Goal: Task Accomplishment & Management: Manage account settings

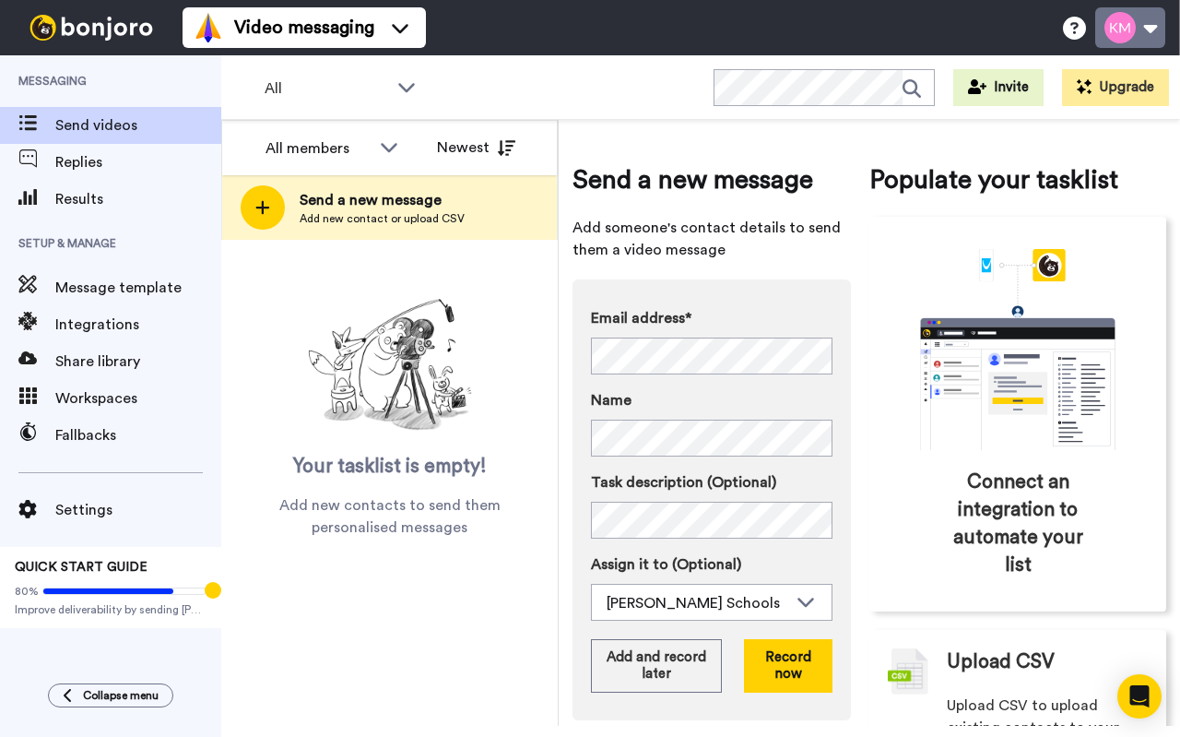
click at [1139, 36] on button at bounding box center [1130, 27] width 70 height 41
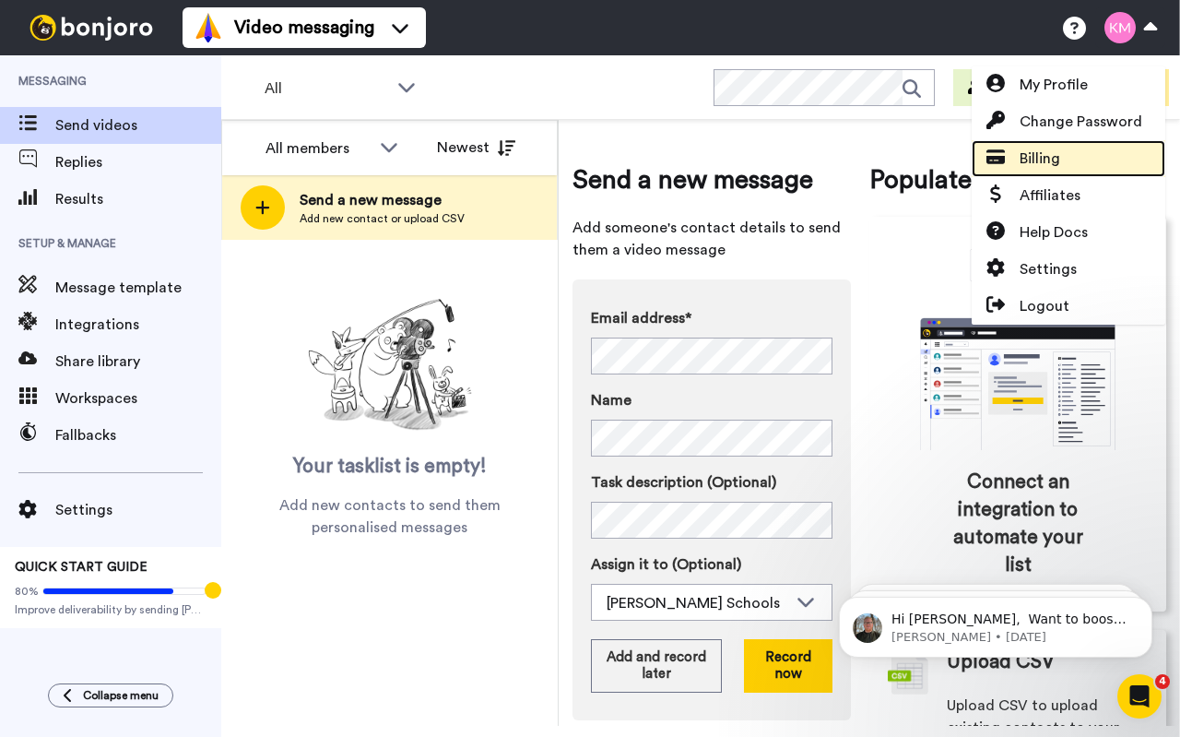
click at [1083, 151] on link "Billing" at bounding box center [1069, 158] width 194 height 37
click at [1022, 166] on span "Billing" at bounding box center [1040, 159] width 41 height 22
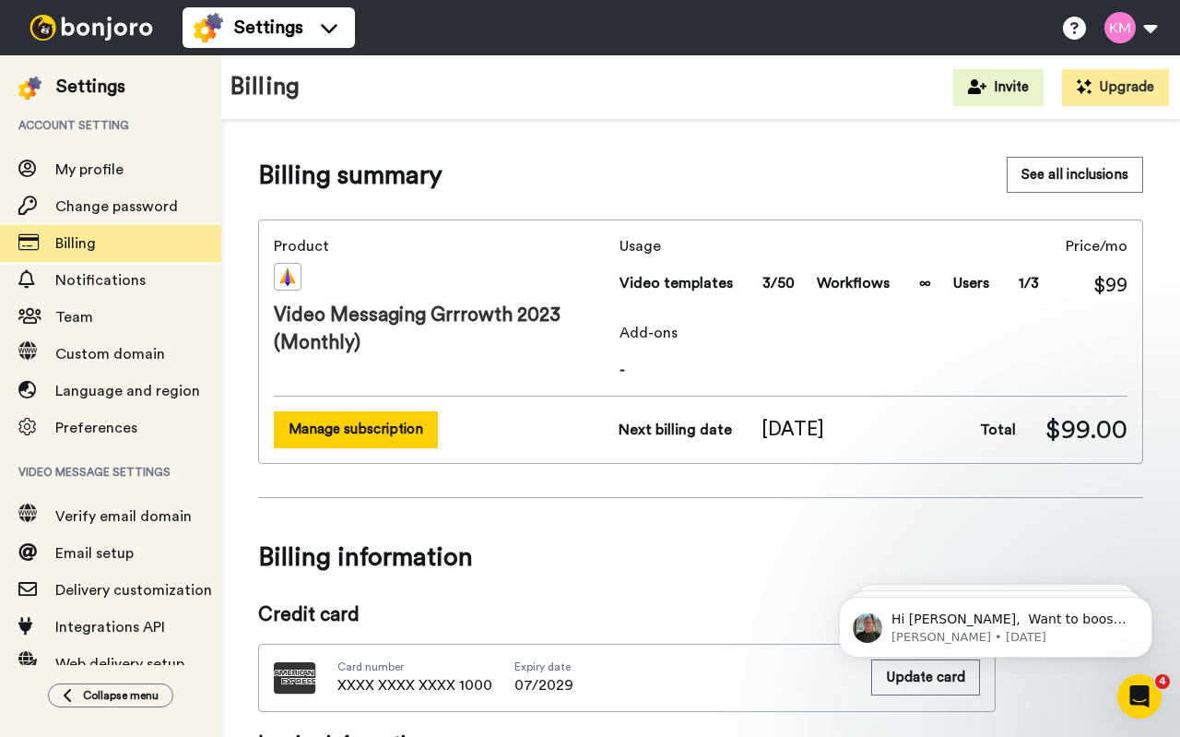
click at [350, 438] on button "Manage subscription" at bounding box center [356, 429] width 164 height 36
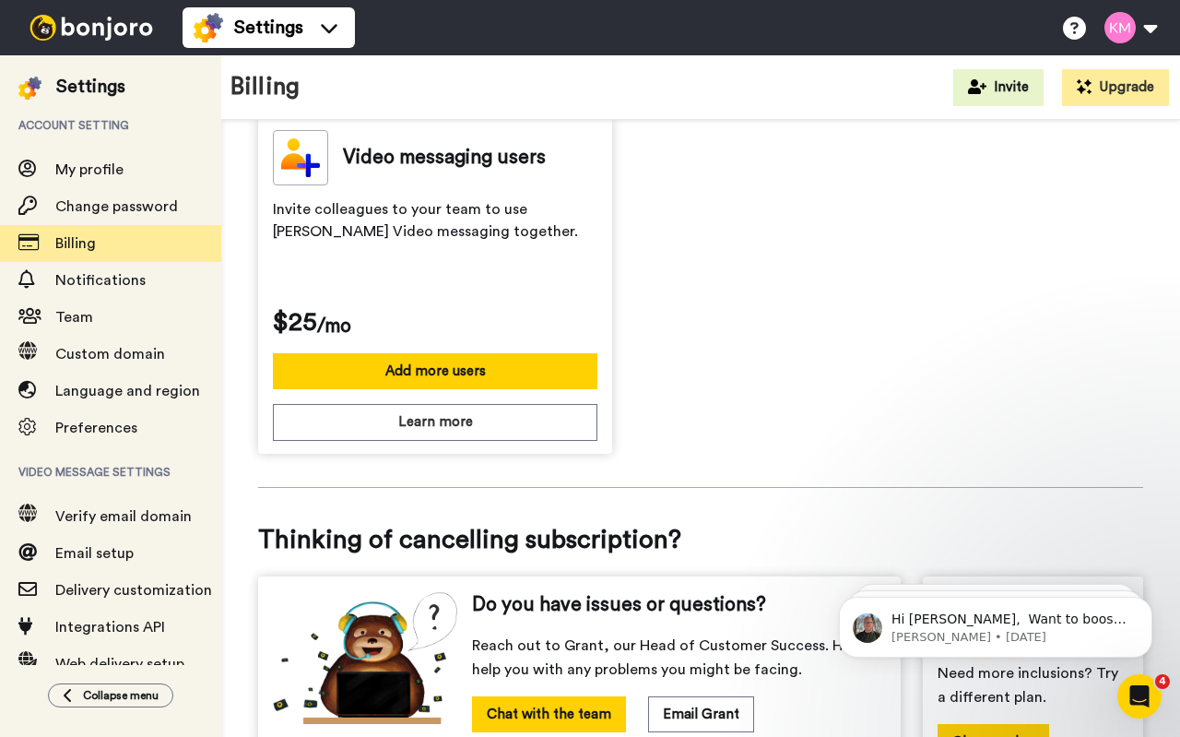
scroll to position [754, 0]
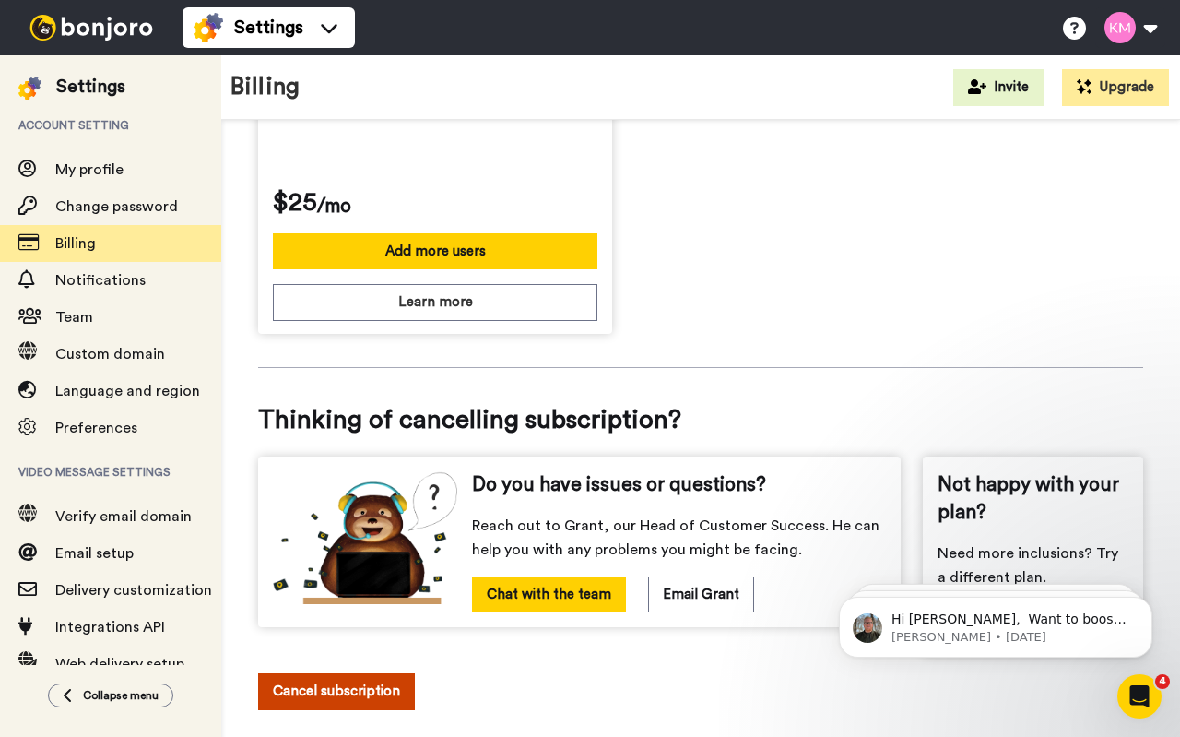
click at [377, 673] on button "Cancel subscription" at bounding box center [336, 691] width 157 height 36
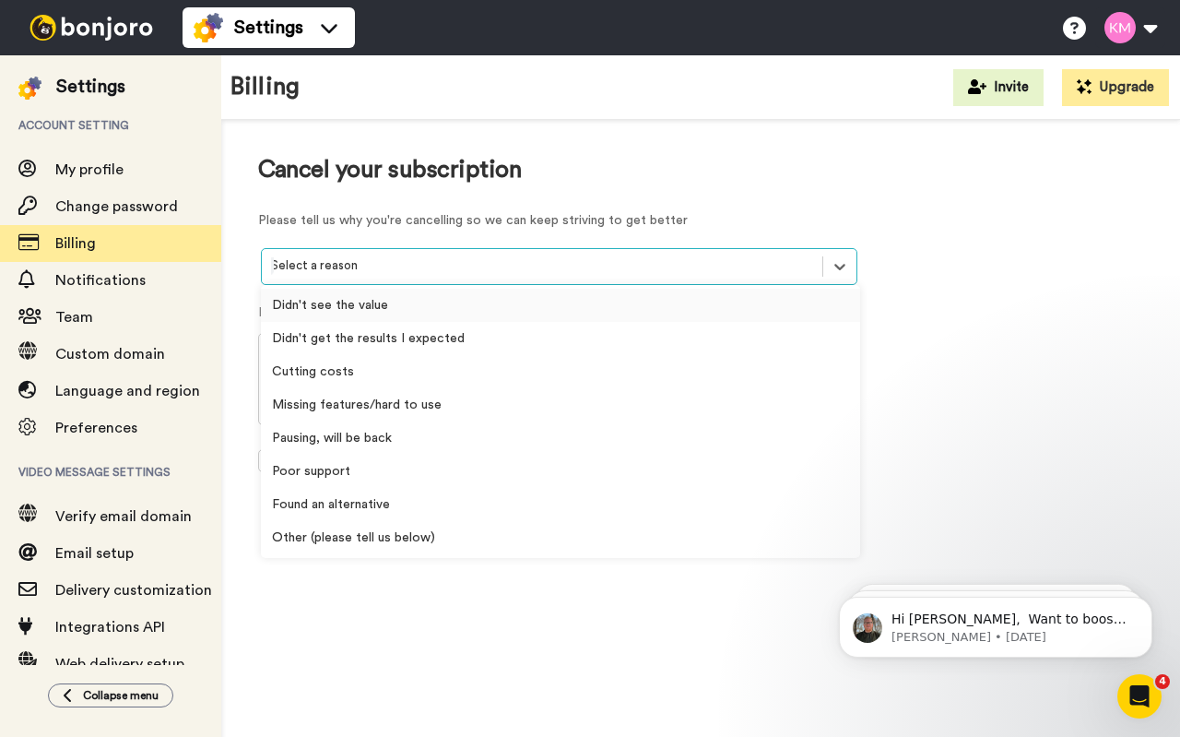
click at [559, 258] on div at bounding box center [542, 265] width 542 height 21
click at [520, 313] on div "Didn't see the value" at bounding box center [560, 305] width 599 height 33
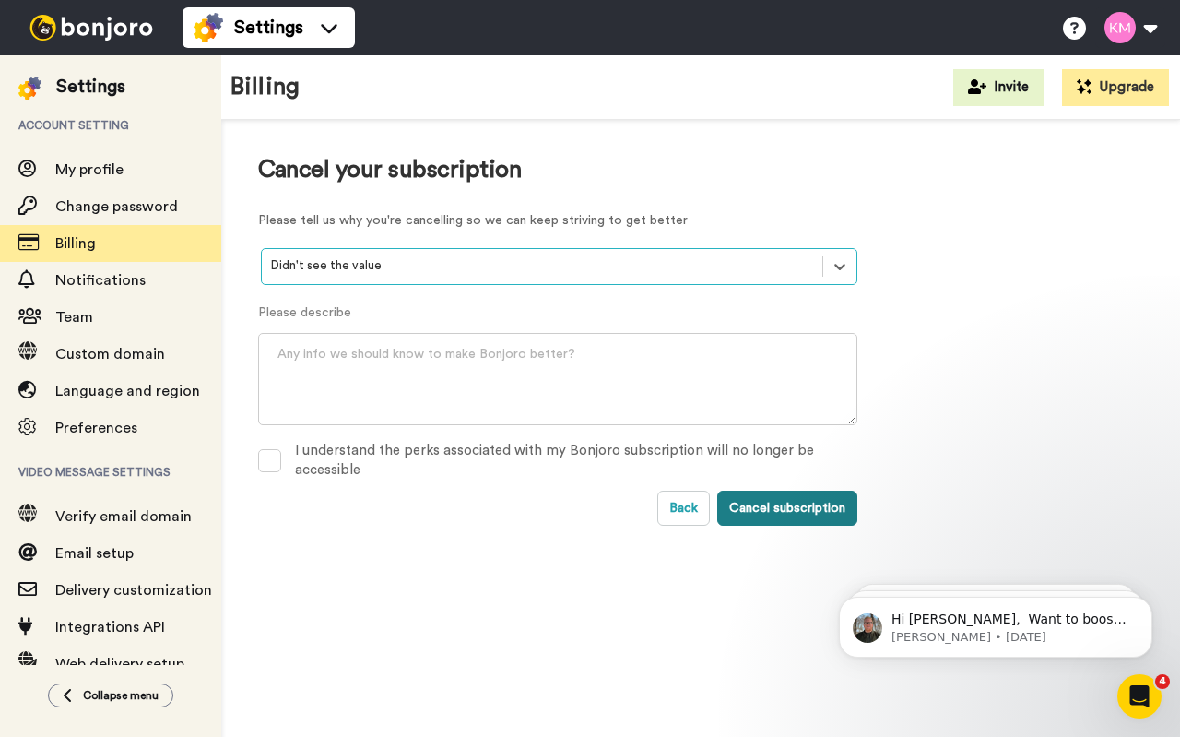
click at [781, 512] on button "Cancel subscription" at bounding box center [787, 508] width 140 height 35
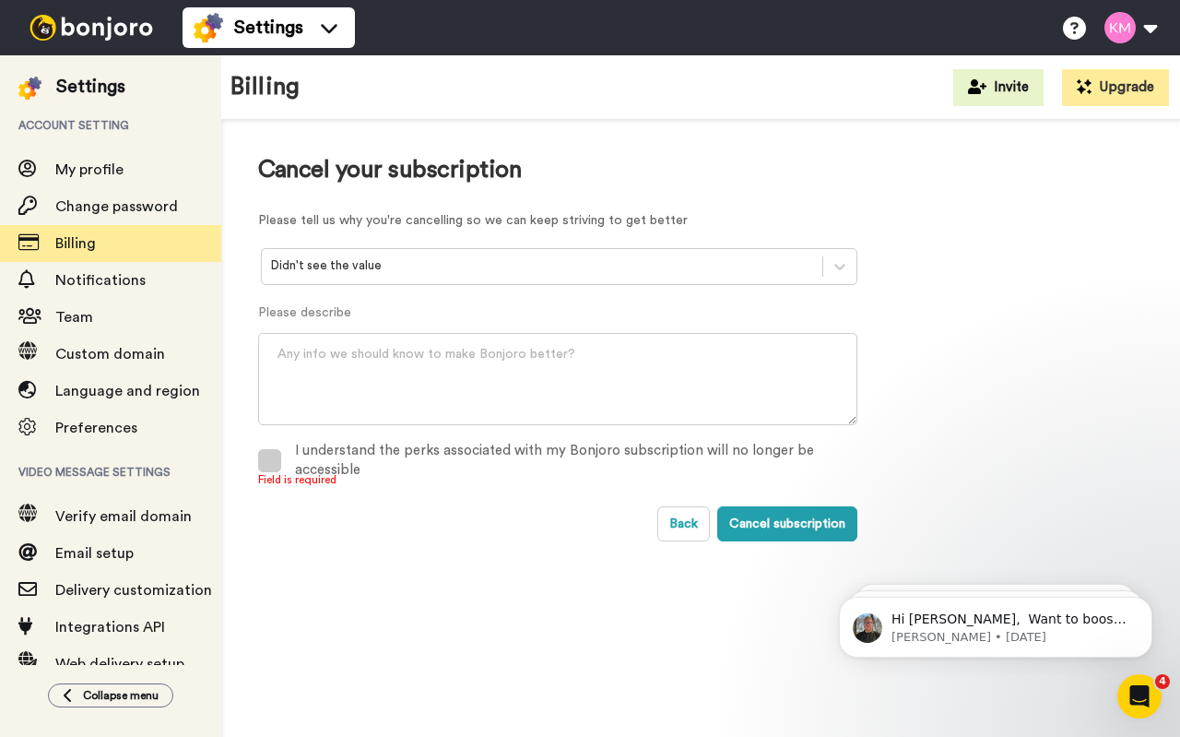
click at [285, 461] on label "I understand the perks associated with my Bonjoro subscription will no longer b…" at bounding box center [557, 460] width 599 height 23
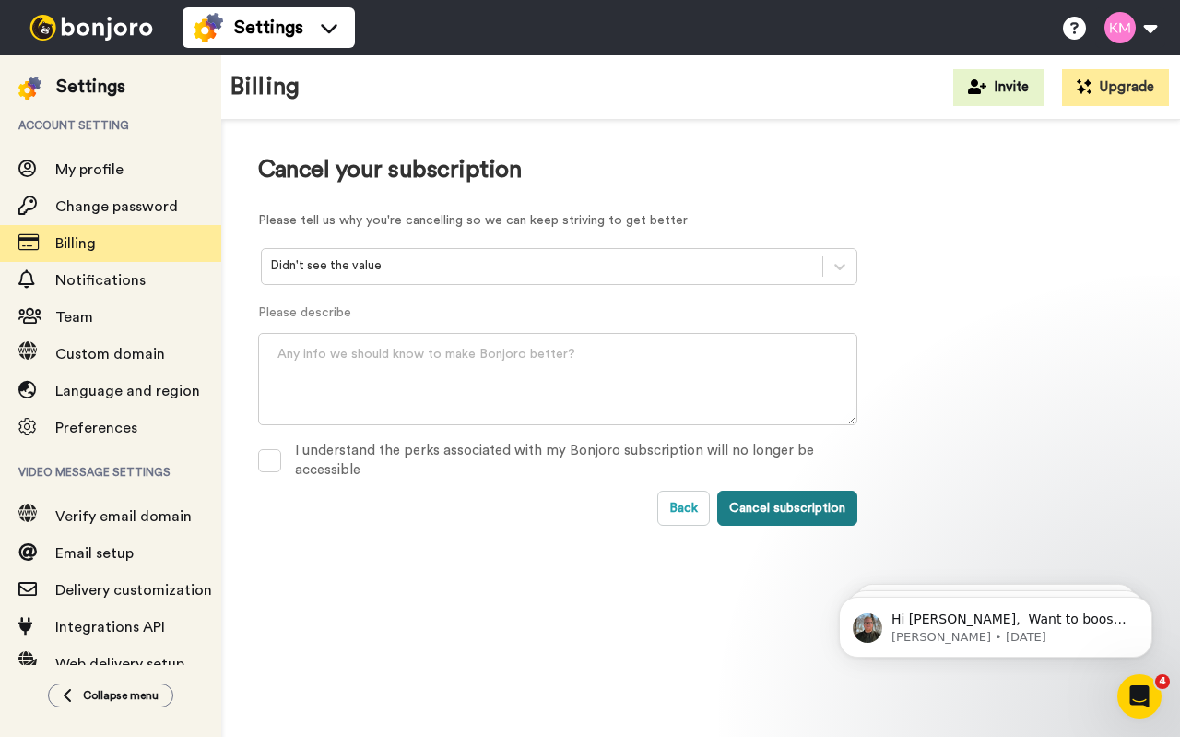
click at [825, 509] on button "Cancel subscription" at bounding box center [787, 508] width 140 height 35
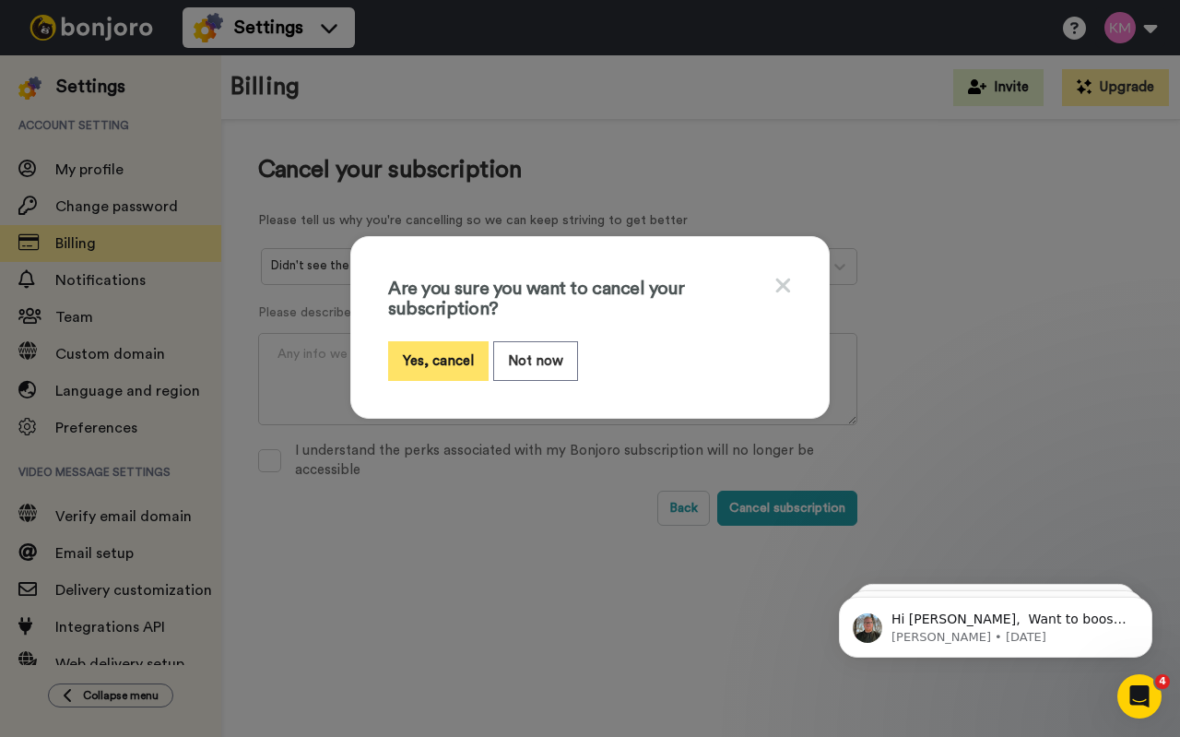
click at [431, 361] on button "Yes, cancel" at bounding box center [438, 361] width 101 height 40
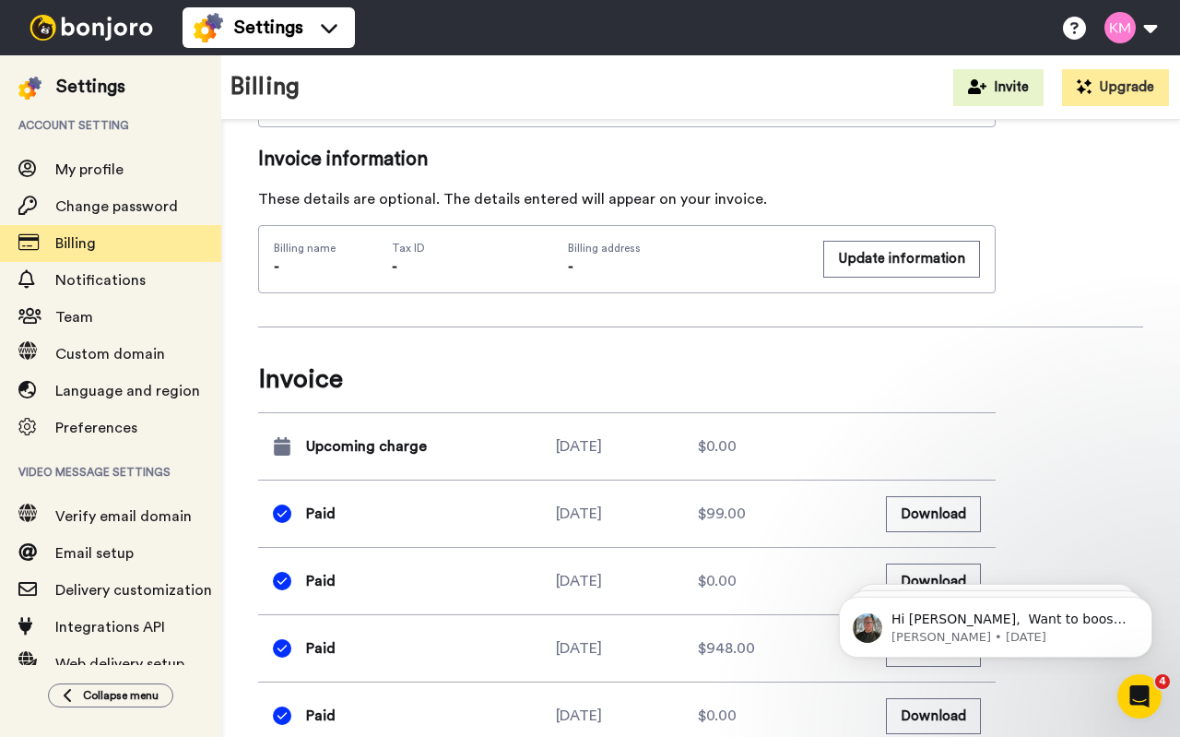
scroll to position [585, 0]
click at [929, 509] on button "Download" at bounding box center [933, 513] width 95 height 36
